Goal: Task Accomplishment & Management: Use online tool/utility

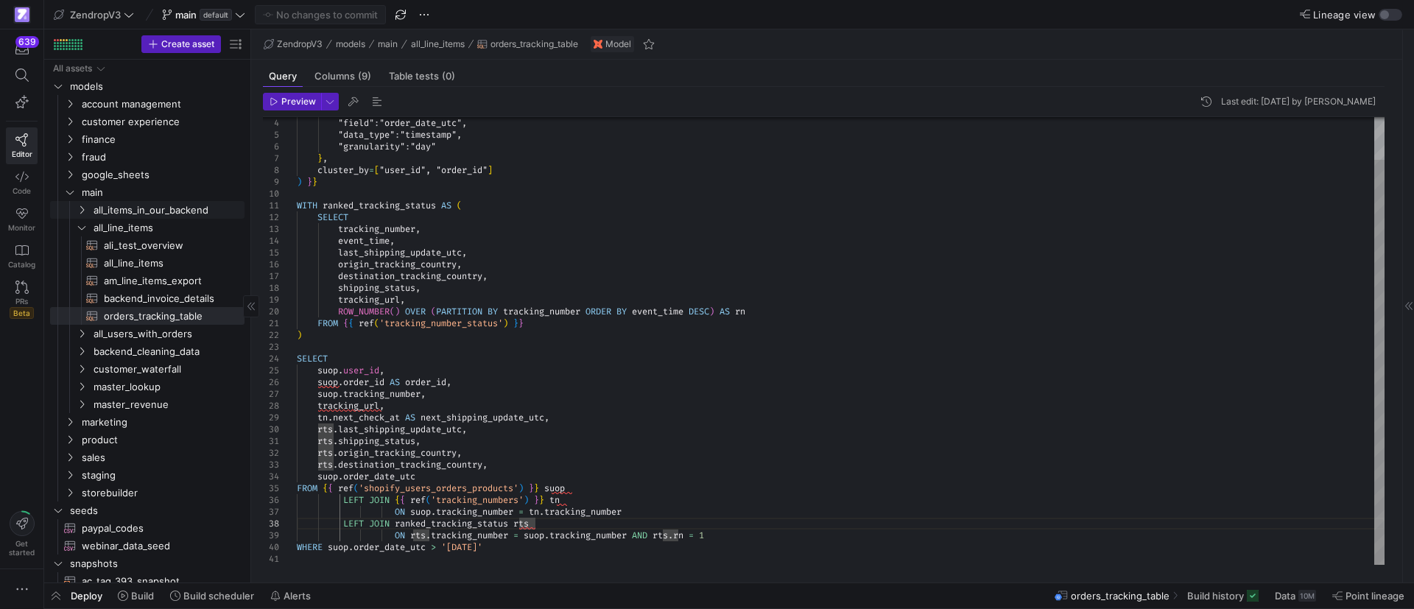
scroll to position [0, 195]
click at [81, 232] on y42-icon "Press SPACE to select this row." at bounding box center [82, 228] width 12 height 12
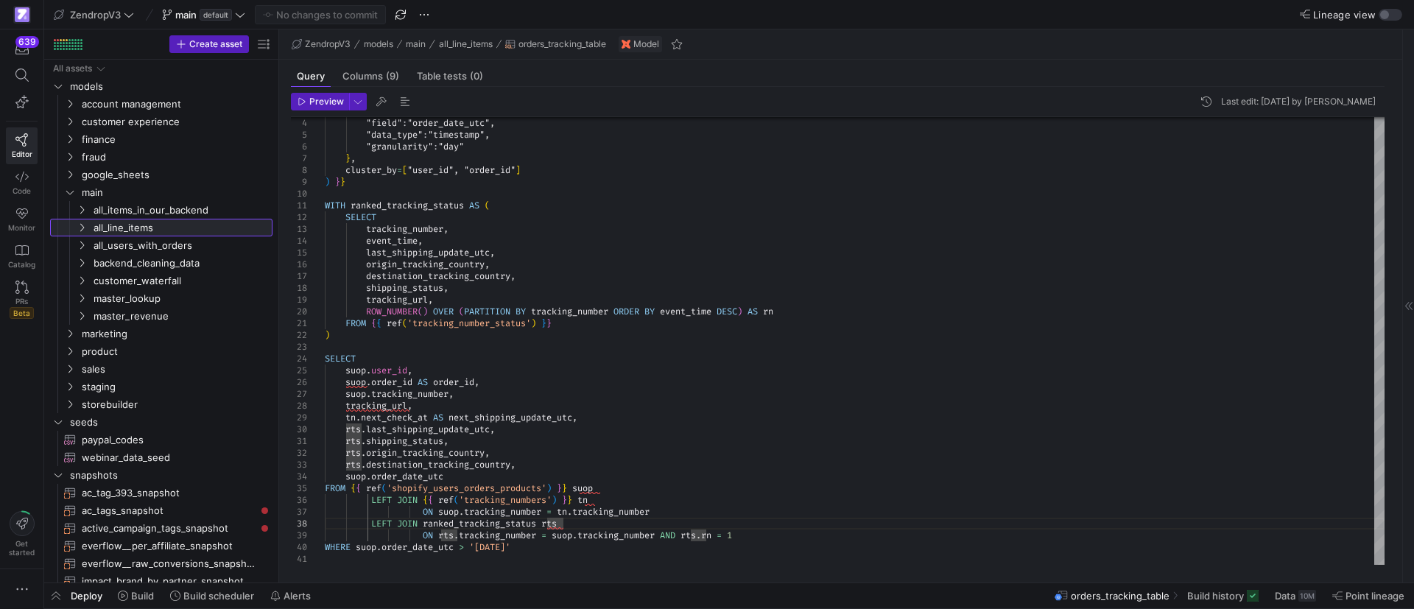
drag, startPoint x: 251, startPoint y: 223, endPoint x: 279, endPoint y: 223, distance: 28.0
click at [279, 223] on as-split "Create asset Drag here to set row groups Drag here to set column labels Group 1…" at bounding box center [729, 305] width 1370 height 553
click at [74, 349] on icon "Press SPACE to select this row." at bounding box center [70, 351] width 10 height 9
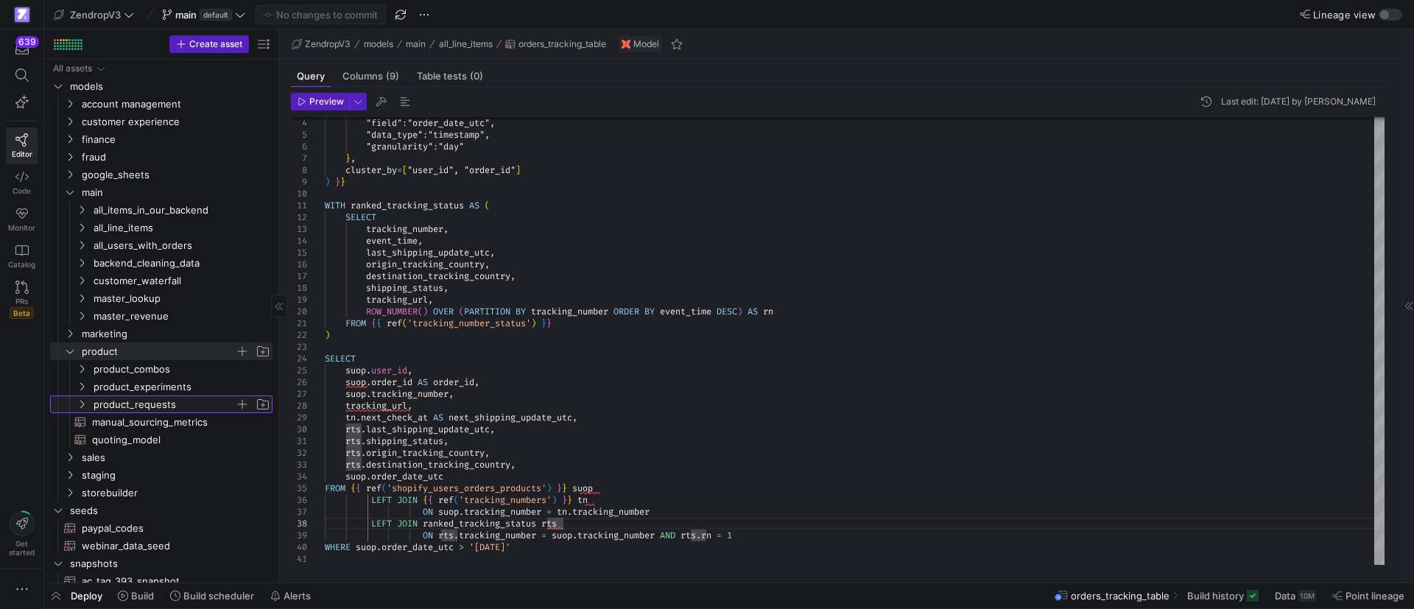
click at [85, 403] on icon "Press SPACE to select this row." at bounding box center [82, 404] width 10 height 9
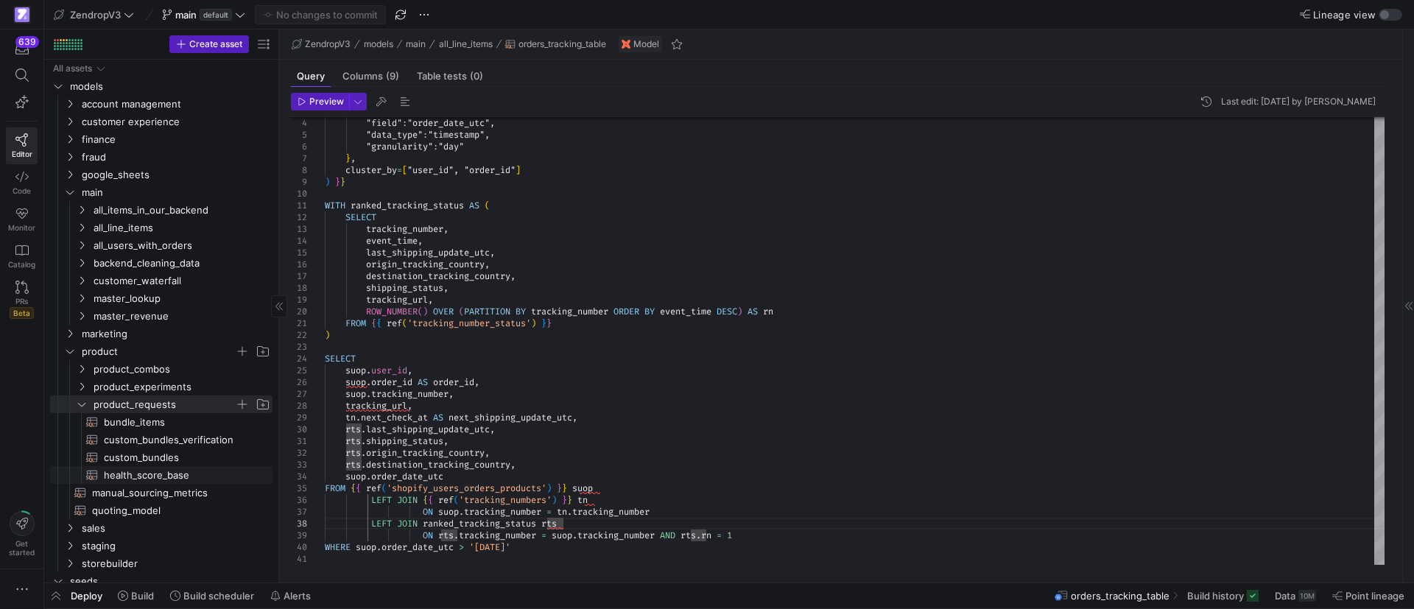
click at [136, 479] on span "health_score_base​​​​​​​​​​" at bounding box center [180, 475] width 152 height 17
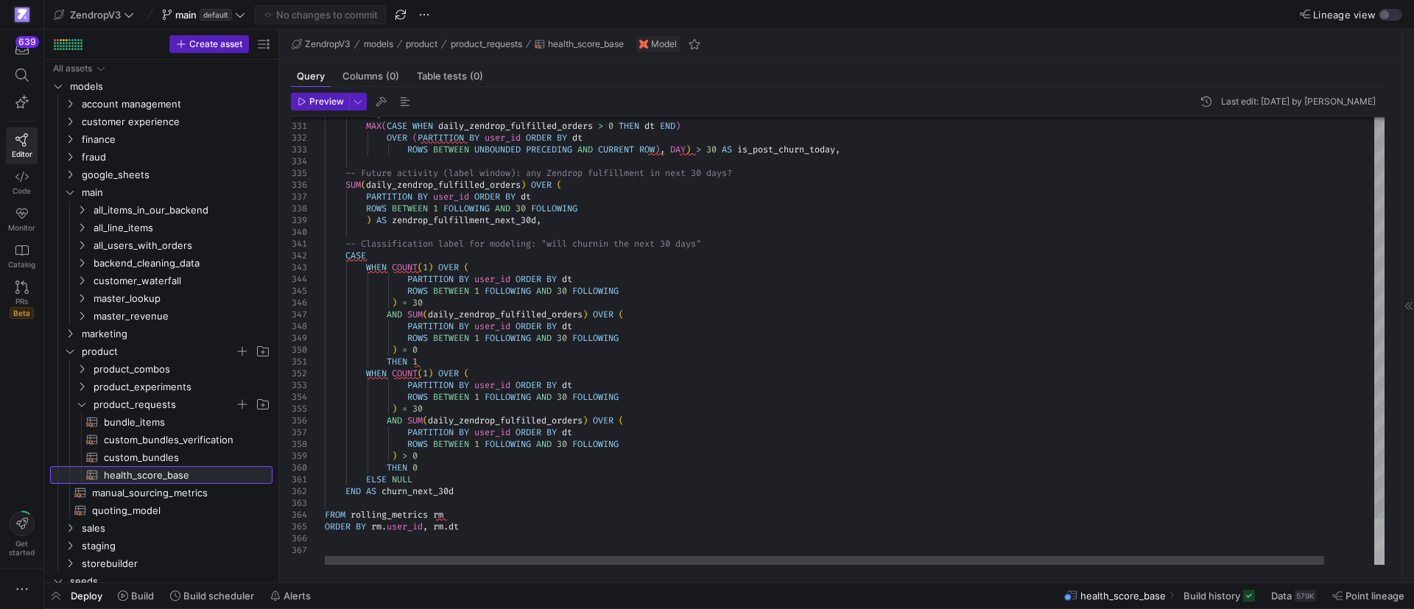
click at [1385, 559] on div at bounding box center [1379, 542] width 10 height 46
type textarea "ELSE NULL END AS churn_next_30d FROM rolling_metrics rm ORDER BY rm.user_id, rm…"
drag, startPoint x: 469, startPoint y: 488, endPoint x: 382, endPoint y: 491, distance: 87.0
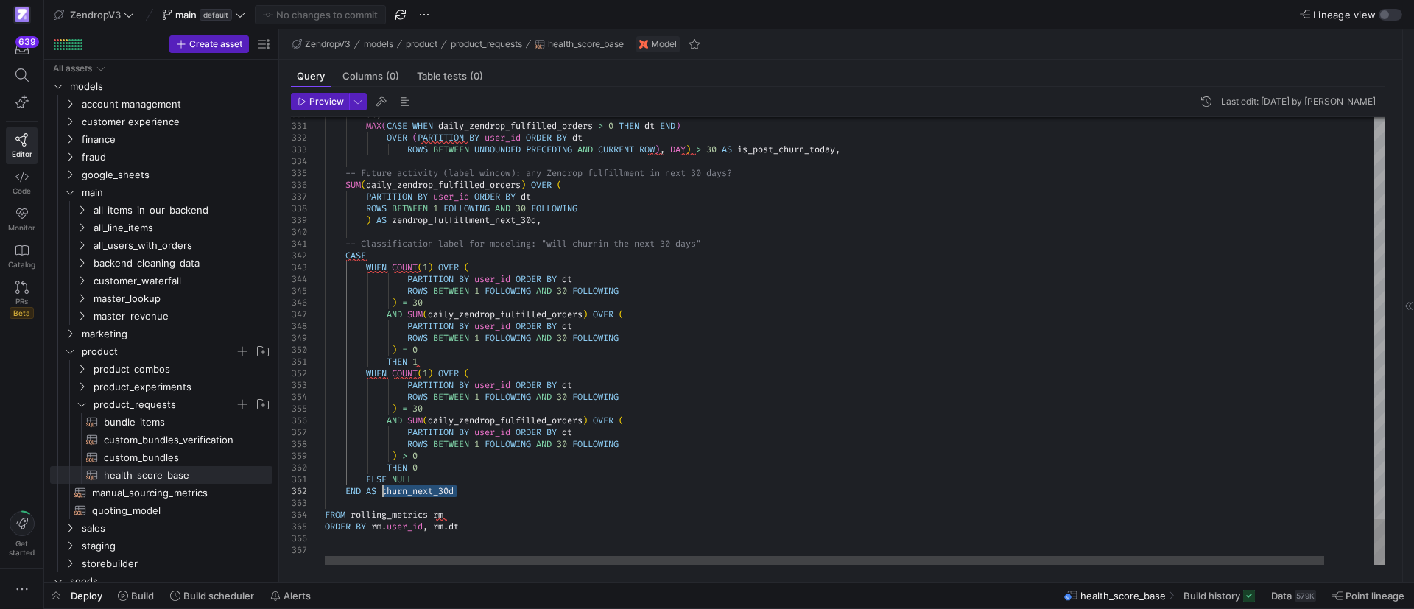
drag, startPoint x: 475, startPoint y: 496, endPoint x: 385, endPoint y: 490, distance: 90.0
